Goal: Information Seeking & Learning: Learn about a topic

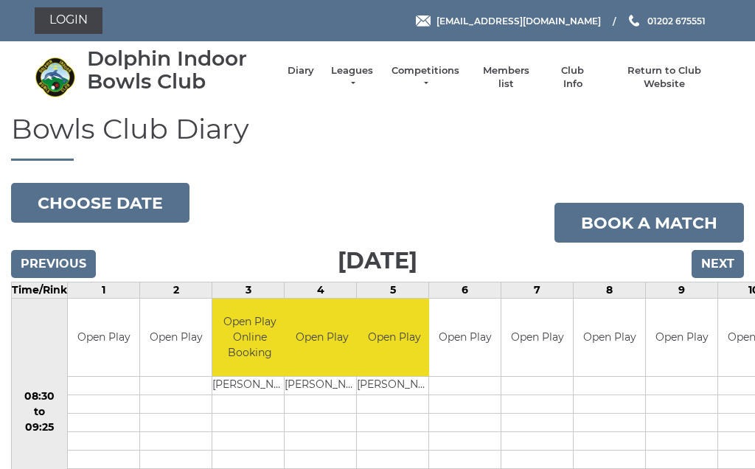
click at [98, 203] on button "Choose date" at bounding box center [100, 203] width 178 height 40
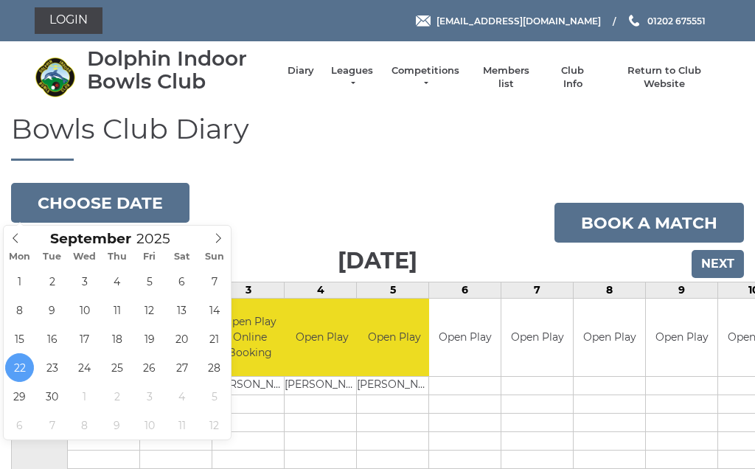
type input "[DATE]"
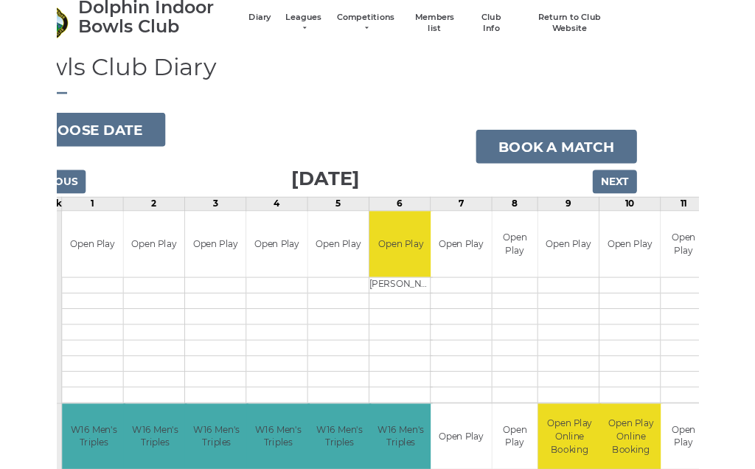
scroll to position [49, 61]
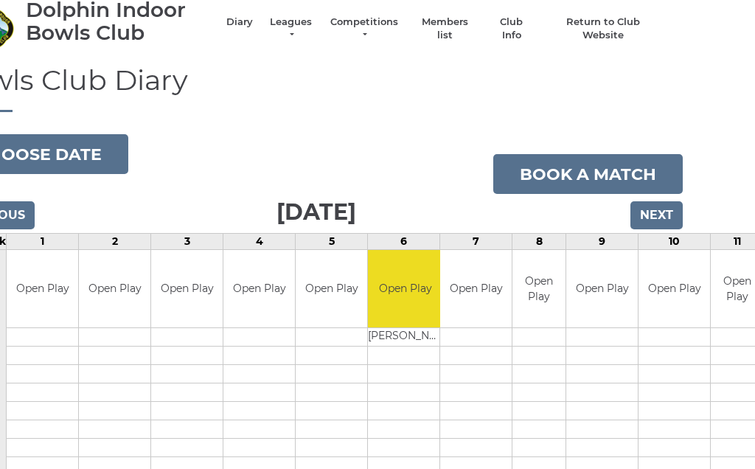
click at [290, 26] on link "Leagues" at bounding box center [291, 28] width 46 height 27
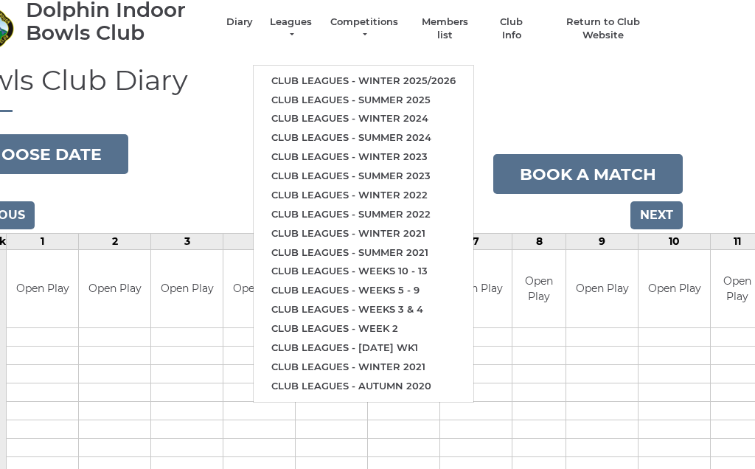
click at [353, 71] on link "Club leagues - Winter 2025/2026" at bounding box center [364, 80] width 220 height 19
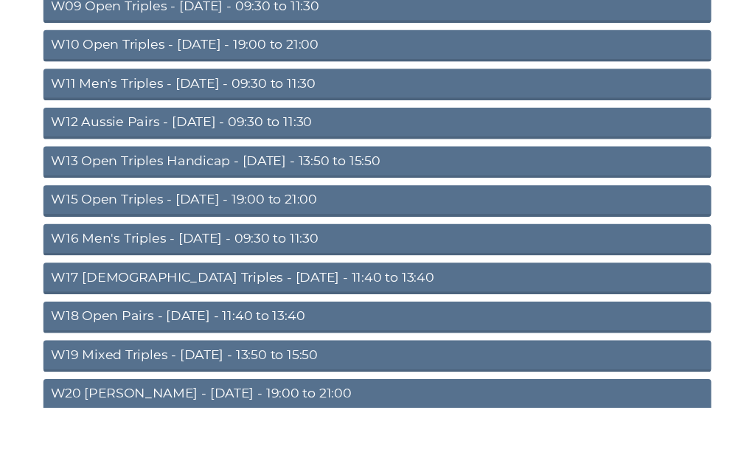
scroll to position [492, 0]
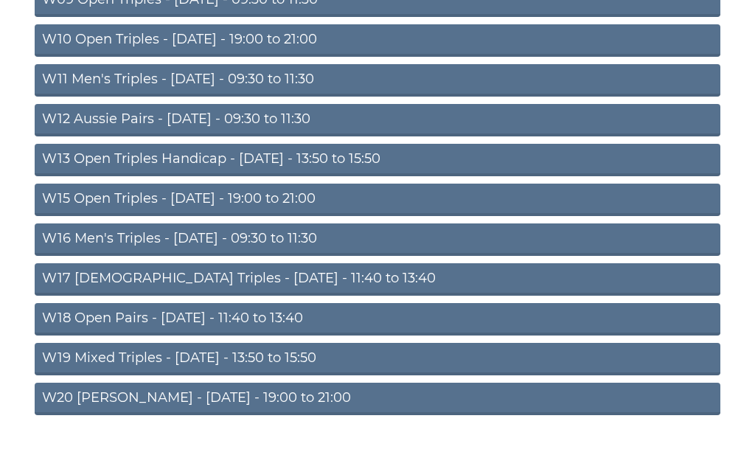
click at [257, 356] on link "W19 Mixed Triples - Friday - 13:50 to 15:50" at bounding box center [377, 359] width 685 height 32
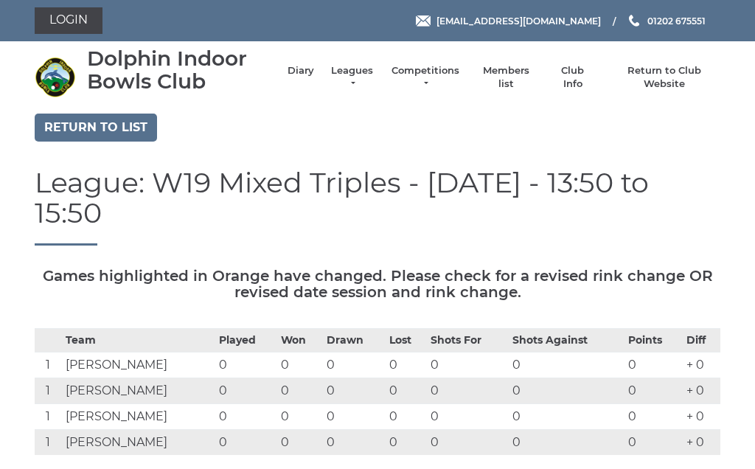
click at [114, 124] on link "Return to list" at bounding box center [96, 128] width 122 height 28
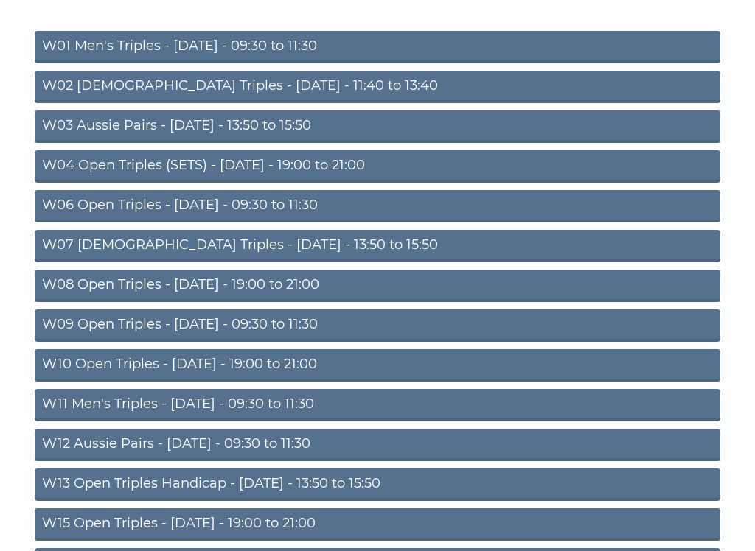
scroll to position [174, 0]
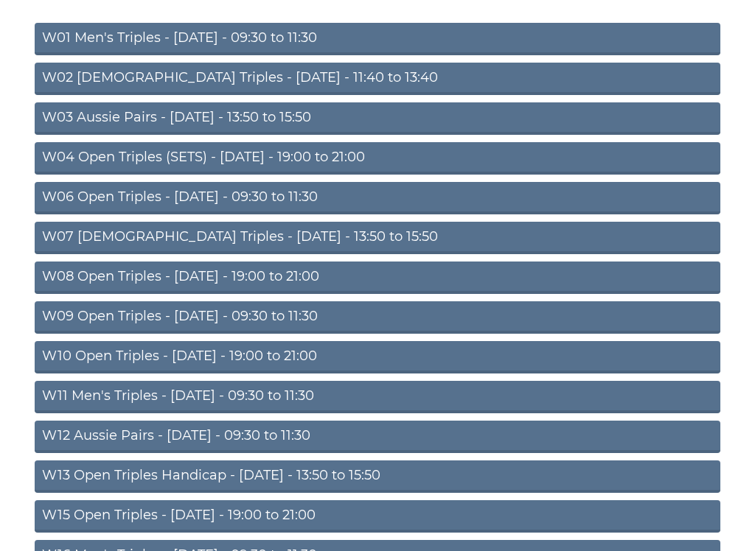
click at [239, 200] on link "W06 Open Triples - Tuesday - 09:30 to 11:30" at bounding box center [377, 199] width 685 height 32
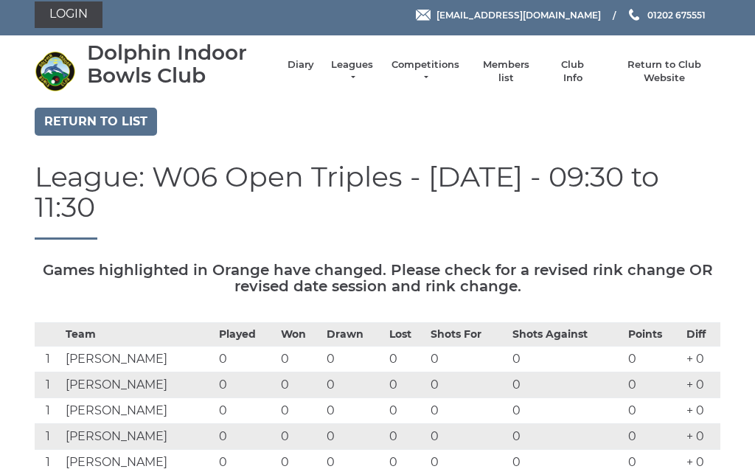
scroll to position [5, 0]
